Goal: Information Seeking & Learning: Learn about a topic

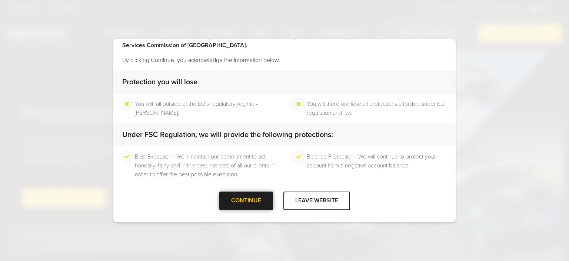
scroll to position [33, 0]
click at [246, 200] on div at bounding box center [246, 200] width 0 height 0
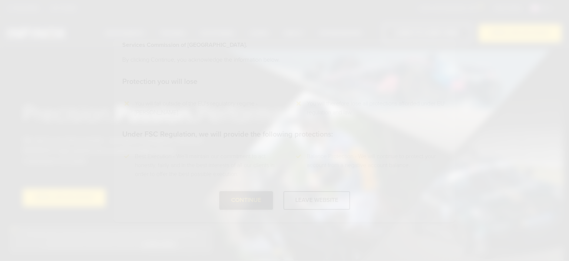
scroll to position [0, 0]
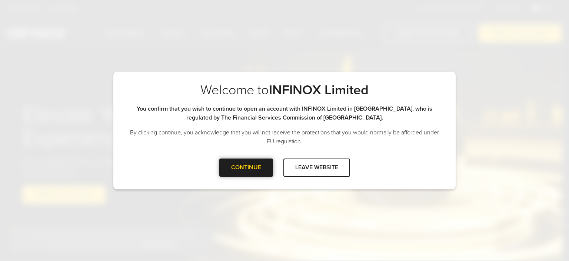
click at [247, 166] on div "CONTINUE" at bounding box center [246, 167] width 54 height 18
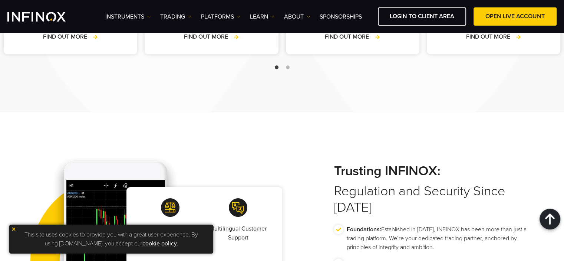
scroll to position [1001, 0]
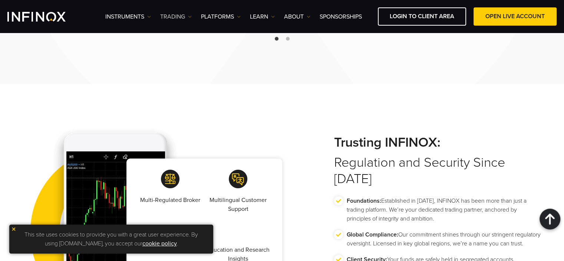
click at [190, 16] on img at bounding box center [190, 17] width 4 height 4
click at [151, 16] on img at bounding box center [149, 17] width 4 height 4
click at [132, 39] on link "Instruments" at bounding box center [137, 40] width 65 height 16
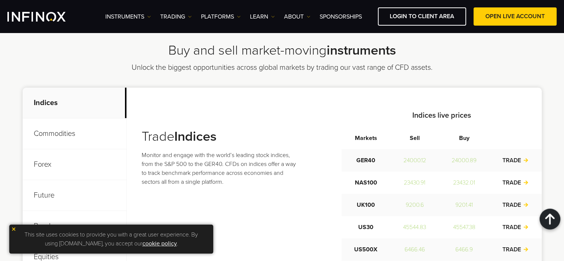
scroll to position [222, 0]
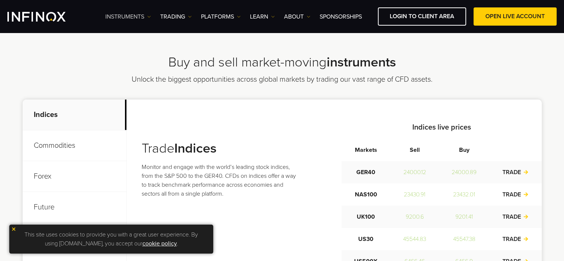
click at [148, 15] on img at bounding box center [149, 17] width 4 height 4
click at [139, 56] on link "Product Information" at bounding box center [137, 56] width 65 height 16
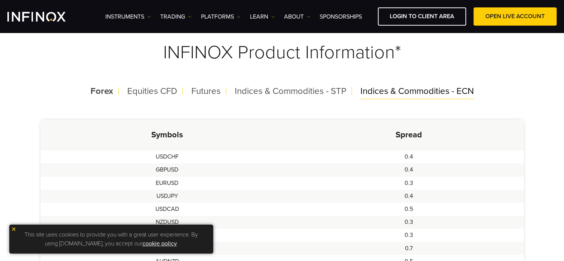
click at [378, 93] on span "Indices & Commodities - ECN" at bounding box center [416, 91] width 113 height 11
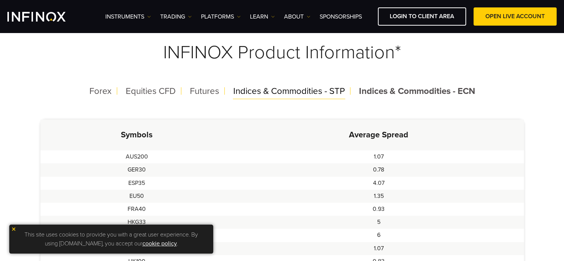
click at [337, 89] on span "Indices & Commodities - STP" at bounding box center [289, 91] width 112 height 11
click at [397, 92] on span "Indices & Commodities - ECN" at bounding box center [417, 91] width 113 height 11
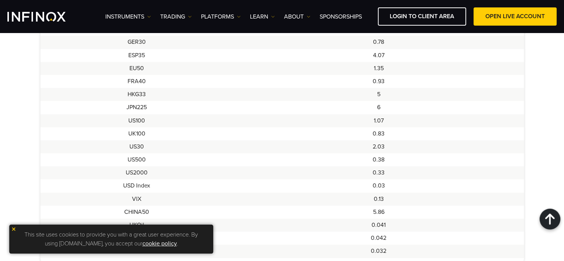
scroll to position [297, 0]
drag, startPoint x: 365, startPoint y: 143, endPoint x: 403, endPoint y: 146, distance: 38.3
click at [399, 146] on td "2.03" at bounding box center [378, 146] width 290 height 13
click at [403, 146] on td "2.03" at bounding box center [378, 146] width 290 height 13
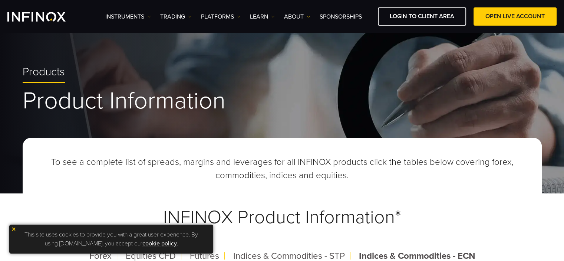
scroll to position [37, 0]
